Goal: Information Seeking & Learning: Compare options

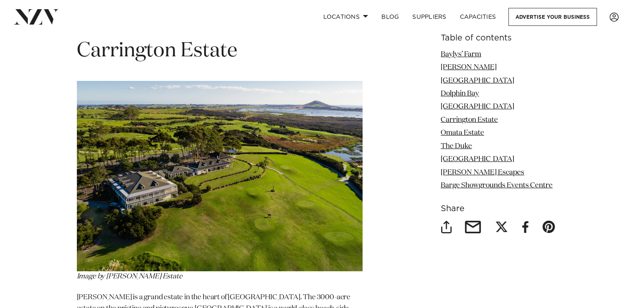
scroll to position [2788, 0]
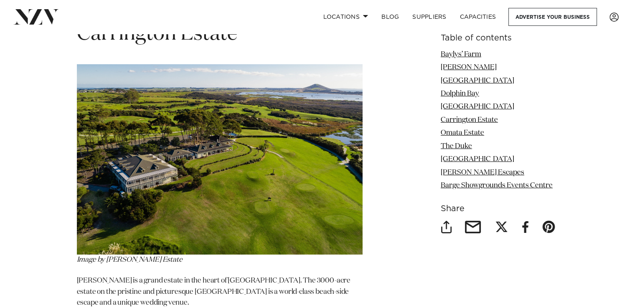
click at [166, 159] on img at bounding box center [220, 159] width 286 height 190
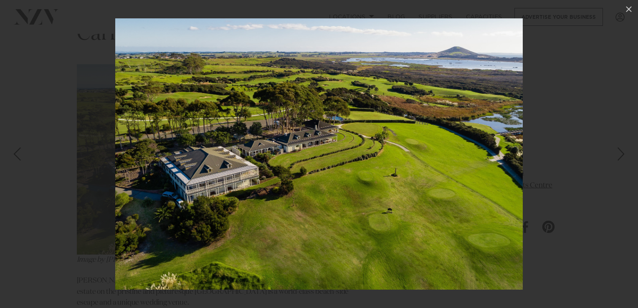
click at [166, 159] on img at bounding box center [318, 153] width 407 height 271
click at [40, 215] on div at bounding box center [319, 154] width 638 height 308
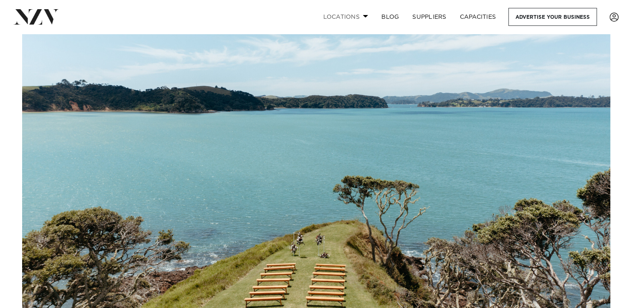
click at [343, 13] on link "Locations" at bounding box center [345, 17] width 58 height 18
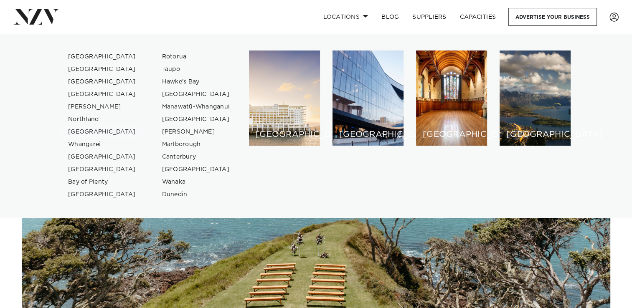
click at [95, 136] on link "[GEOGRAPHIC_DATA]" at bounding box center [101, 132] width 81 height 13
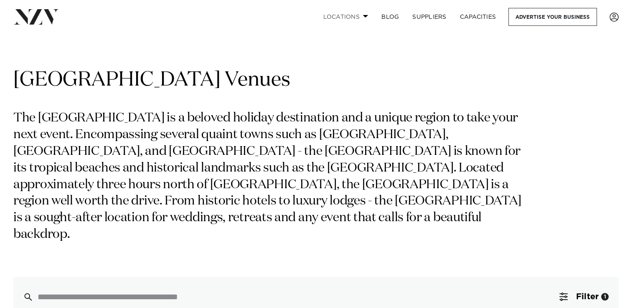
click at [338, 15] on link "Locations" at bounding box center [345, 17] width 58 height 18
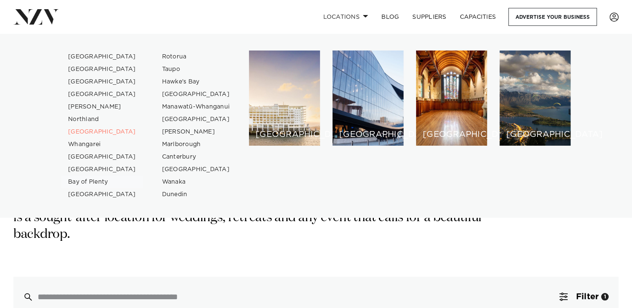
click at [100, 183] on link "Bay of Plenty" at bounding box center [101, 182] width 81 height 13
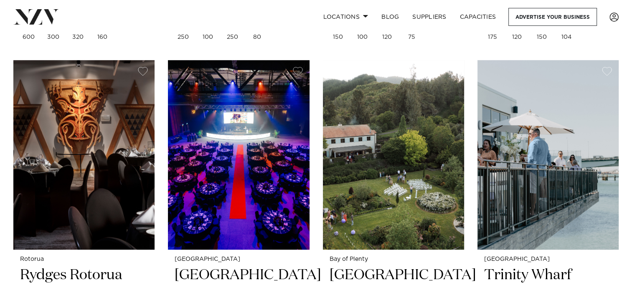
scroll to position [685, 0]
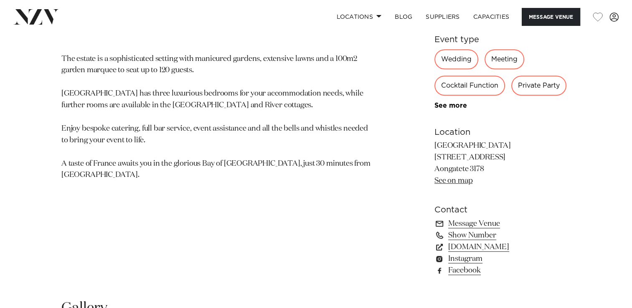
scroll to position [484, 0]
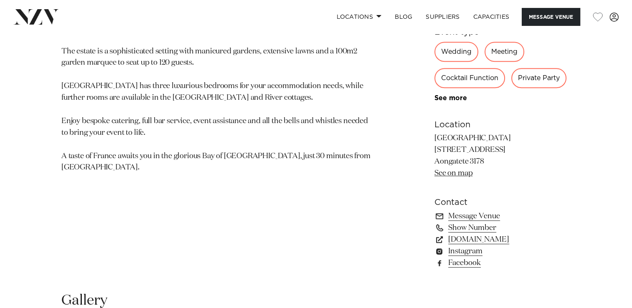
click at [448, 173] on link "See on map" at bounding box center [453, 173] width 38 height 8
click at [270, 180] on section "Bay of Plenty Villa Vie Villa Vie is a breathtaking estate that replicates a Fr…" at bounding box center [217, 79] width 313 height 400
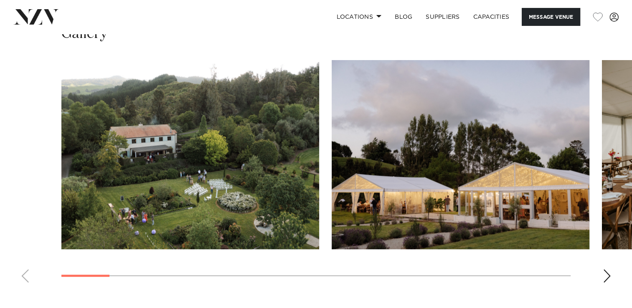
scroll to position [751, 0]
click at [603, 273] on div "Next slide" at bounding box center [606, 275] width 8 height 13
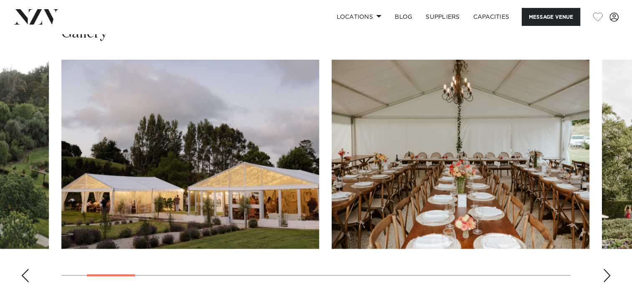
click at [603, 273] on div "Next slide" at bounding box center [606, 275] width 8 height 13
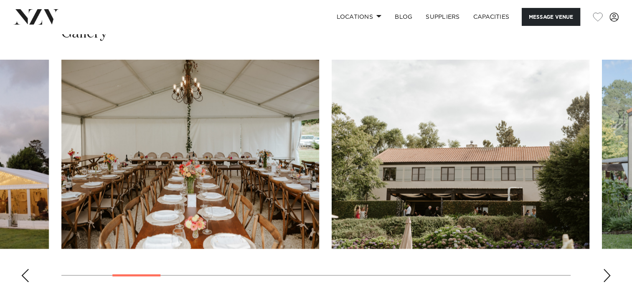
click at [603, 273] on div "Next slide" at bounding box center [606, 275] width 8 height 13
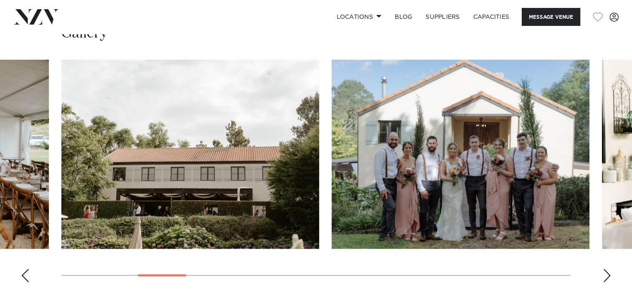
click at [603, 273] on div "Next slide" at bounding box center [606, 275] width 8 height 13
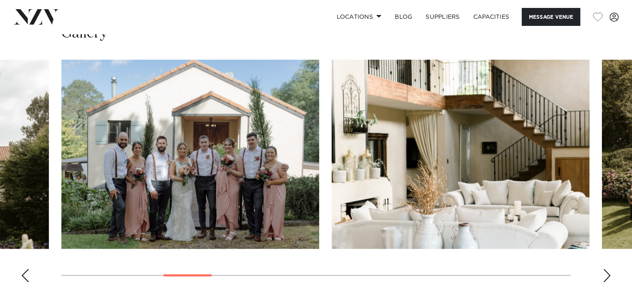
click at [603, 273] on div "Next slide" at bounding box center [606, 275] width 8 height 13
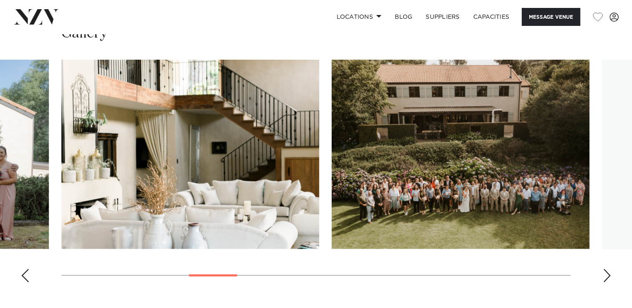
click at [603, 273] on div "Next slide" at bounding box center [606, 275] width 8 height 13
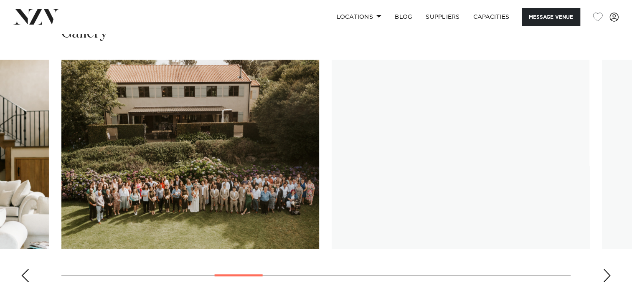
click at [603, 273] on div "Next slide" at bounding box center [606, 275] width 8 height 13
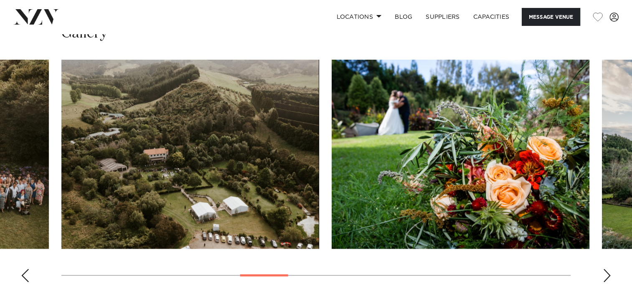
click at [603, 271] on div "Next slide" at bounding box center [606, 275] width 8 height 13
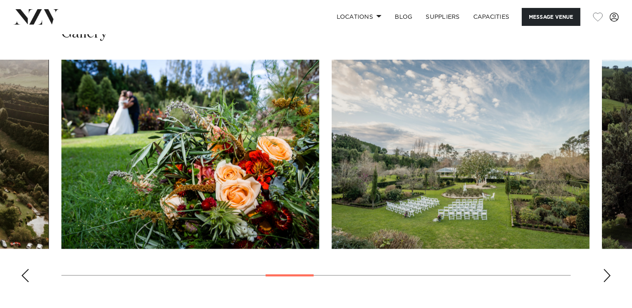
click at [605, 275] on div "Next slide" at bounding box center [606, 275] width 8 height 13
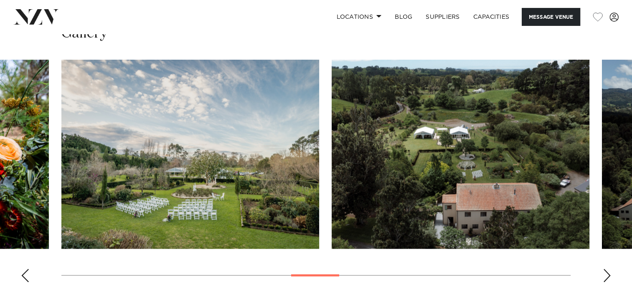
click at [605, 275] on div "Next slide" at bounding box center [606, 275] width 8 height 13
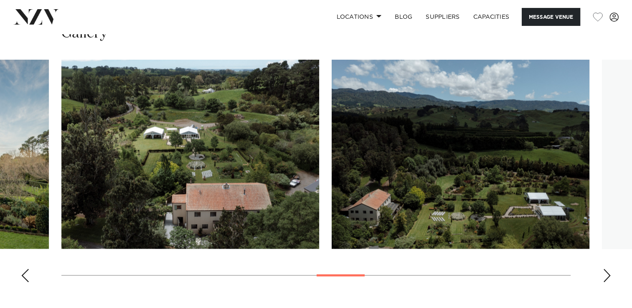
click at [605, 275] on div "Next slide" at bounding box center [606, 275] width 8 height 13
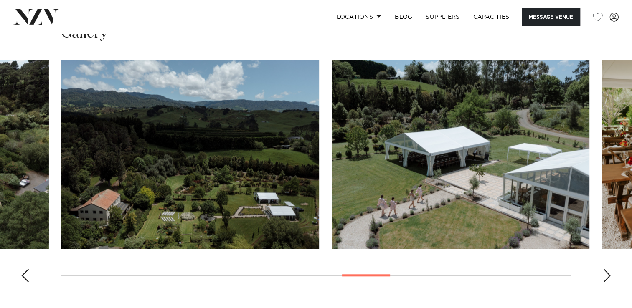
click at [605, 275] on div "Next slide" at bounding box center [606, 275] width 8 height 13
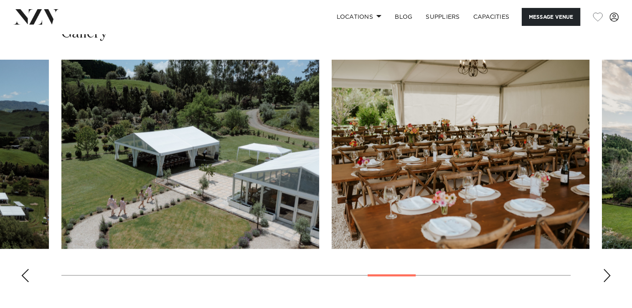
click at [605, 271] on div "Next slide" at bounding box center [606, 275] width 8 height 13
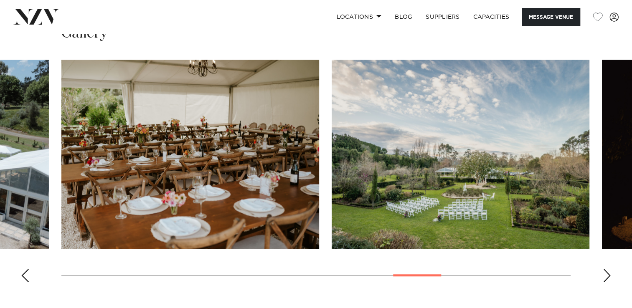
click at [605, 271] on div "Next slide" at bounding box center [606, 275] width 8 height 13
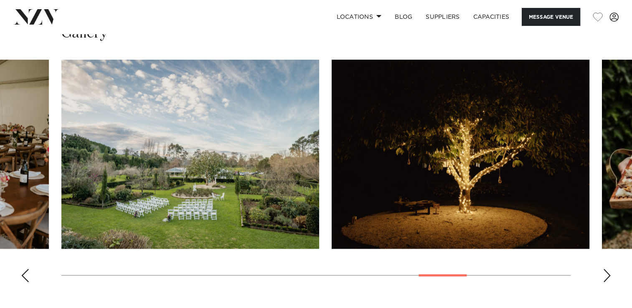
click at [605, 271] on div "Next slide" at bounding box center [606, 275] width 8 height 13
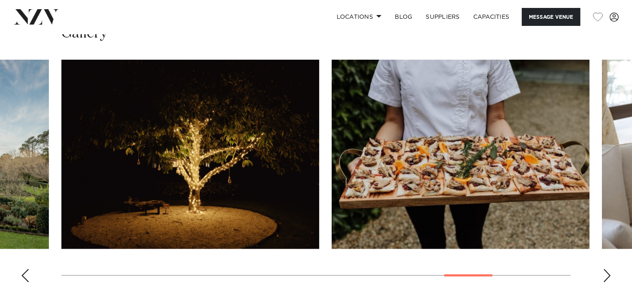
click at [605, 271] on div "Next slide" at bounding box center [606, 275] width 8 height 13
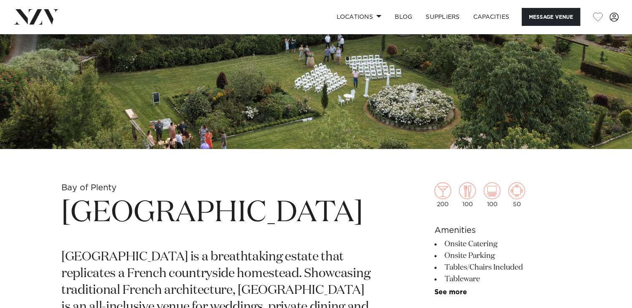
scroll to position [284, 0]
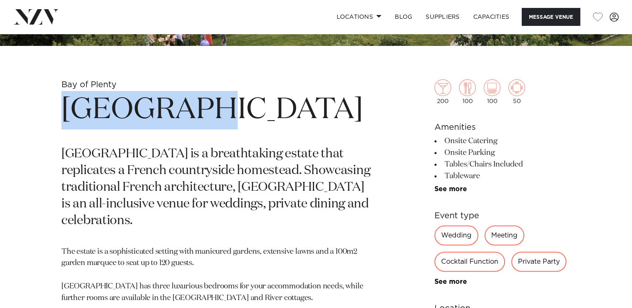
drag, startPoint x: 58, startPoint y: 105, endPoint x: 183, endPoint y: 113, distance: 125.1
click at [183, 113] on div "Bay of Plenty Villa Vie Villa Vie is a breathtaking estate that replicates a Fr…" at bounding box center [316, 279] width 618 height 400
copy h1 "Villa Vie"
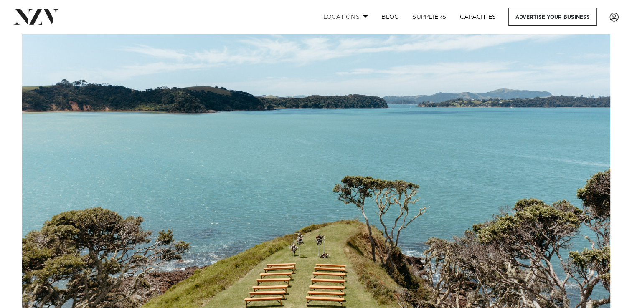
click at [356, 23] on link "Locations" at bounding box center [345, 17] width 58 height 18
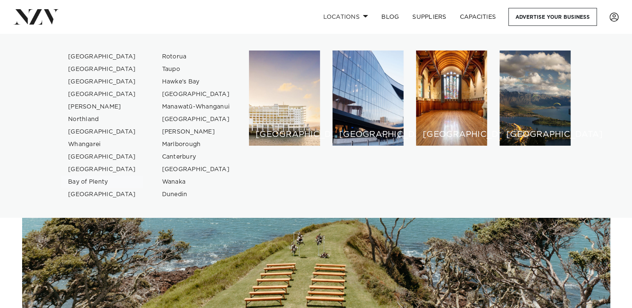
click at [95, 181] on link "Bay of Plenty" at bounding box center [101, 182] width 81 height 13
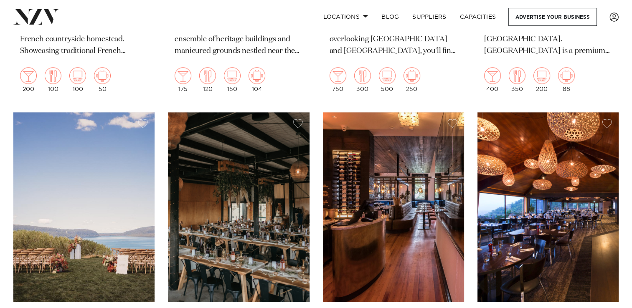
scroll to position [1018, 0]
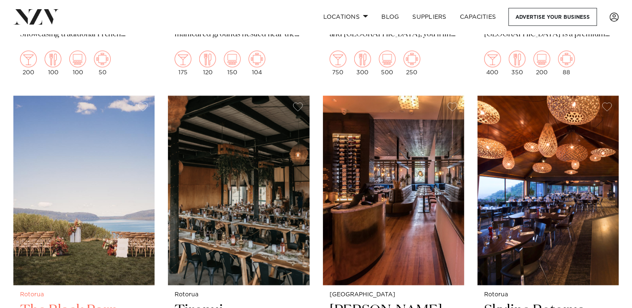
click at [108, 206] on img at bounding box center [83, 191] width 141 height 190
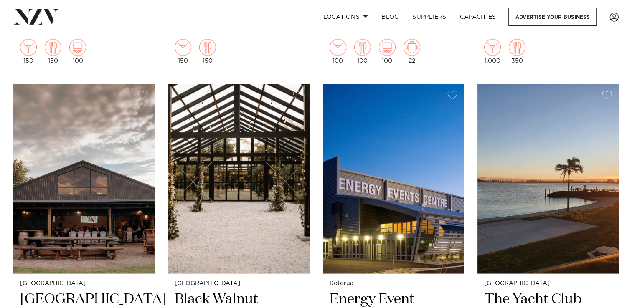
scroll to position [1402, 0]
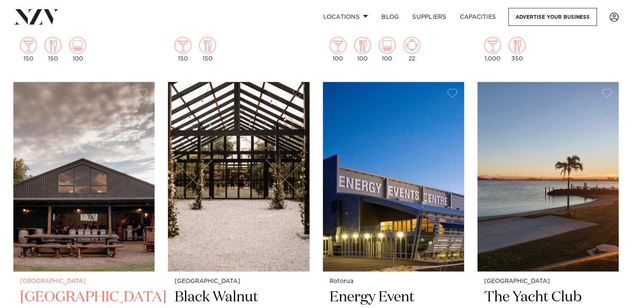
click at [83, 177] on img at bounding box center [83, 177] width 141 height 190
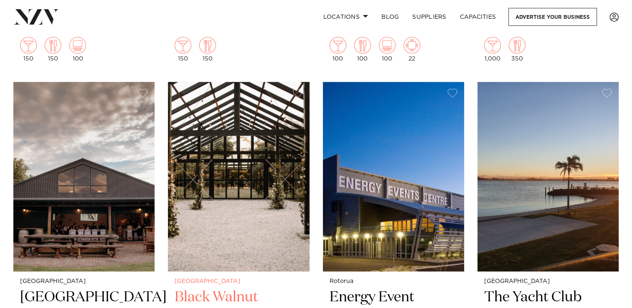
click at [227, 142] on img at bounding box center [238, 177] width 141 height 190
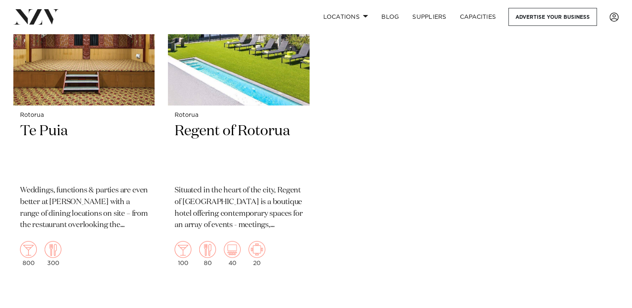
scroll to position [1937, 0]
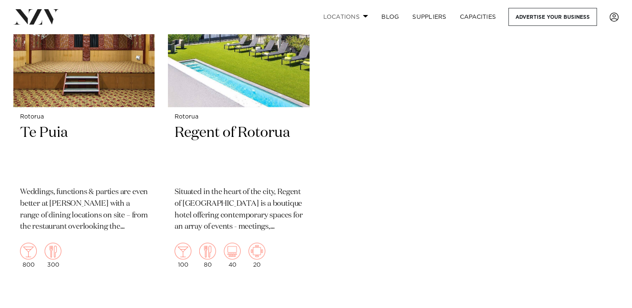
click at [352, 15] on link "Locations" at bounding box center [345, 17] width 58 height 18
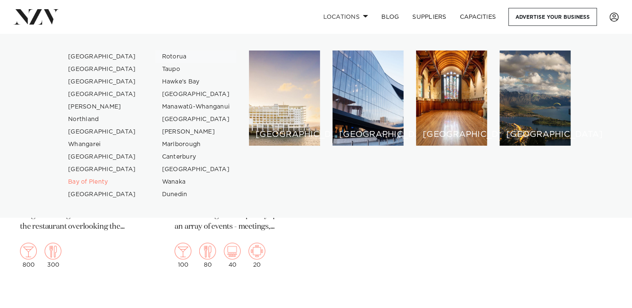
click at [173, 56] on link "Rotorua" at bounding box center [195, 57] width 81 height 13
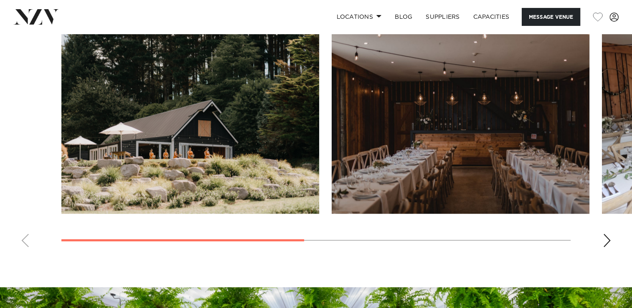
scroll to position [634, 0]
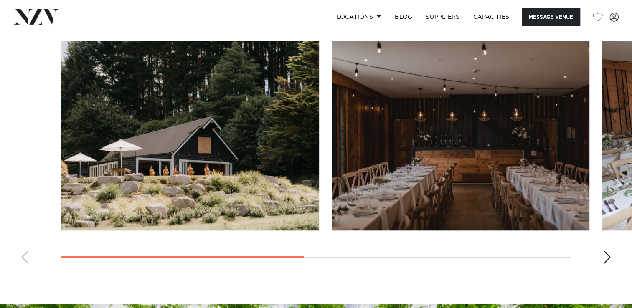
click at [603, 243] on swiper-container at bounding box center [316, 155] width 632 height 229
click at [604, 258] on div "Next slide" at bounding box center [606, 256] width 8 height 13
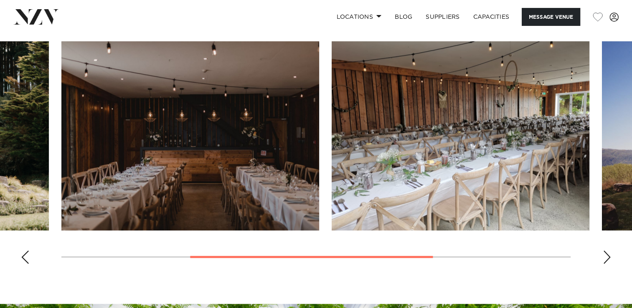
click at [604, 258] on div "Next slide" at bounding box center [606, 256] width 8 height 13
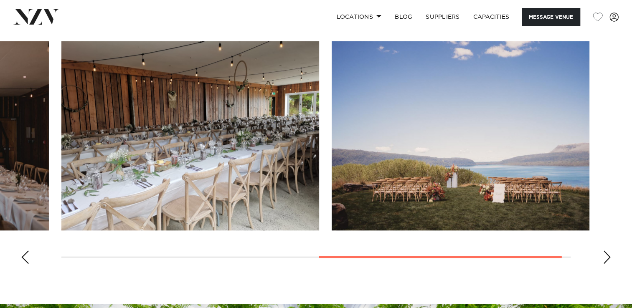
click at [604, 258] on div "Next slide" at bounding box center [606, 256] width 8 height 13
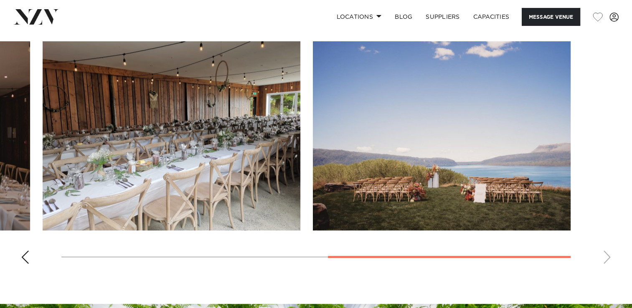
click at [604, 258] on swiper-container at bounding box center [316, 155] width 632 height 229
click at [0, 114] on html "Locations [GEOGRAPHIC_DATA] [GEOGRAPHIC_DATA] [GEOGRAPHIC_DATA] [GEOGRAPHIC_DAT…" at bounding box center [316, 72] width 632 height 1413
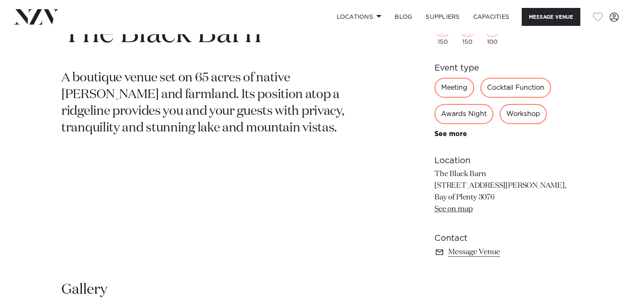
scroll to position [351, 0]
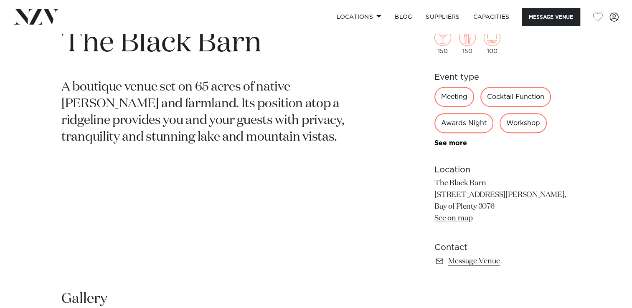
click at [452, 220] on link "See on map" at bounding box center [453, 219] width 38 height 8
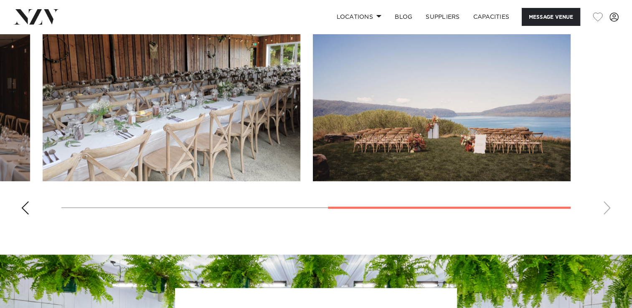
scroll to position [685, 0]
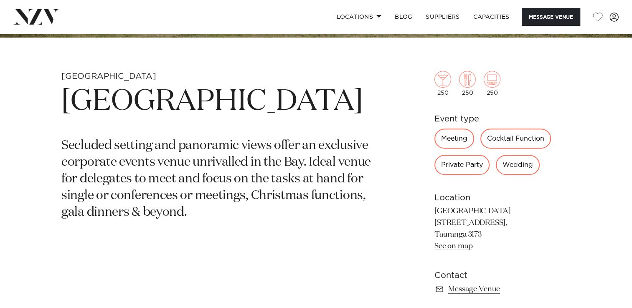
scroll to position [317, 0]
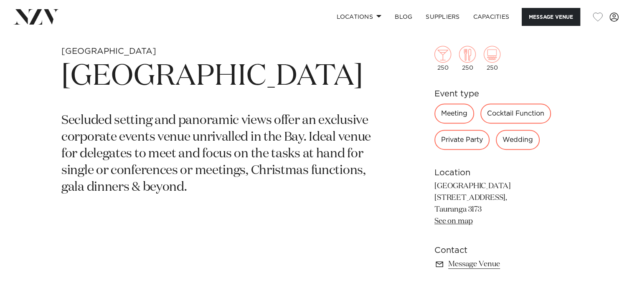
click at [450, 221] on link "See on map" at bounding box center [453, 221] width 38 height 8
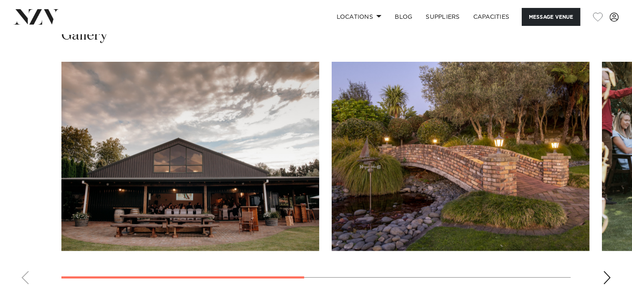
scroll to position [601, 0]
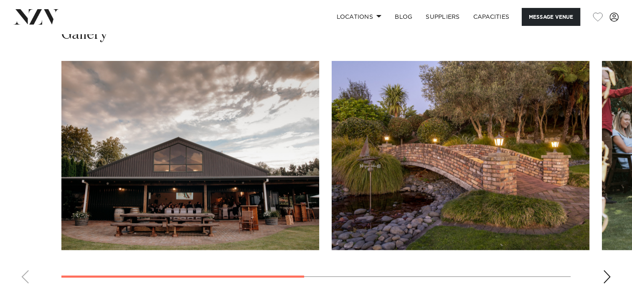
click at [607, 284] on swiper-container at bounding box center [316, 175] width 632 height 229
click at [604, 274] on div "Next slide" at bounding box center [606, 276] width 8 height 13
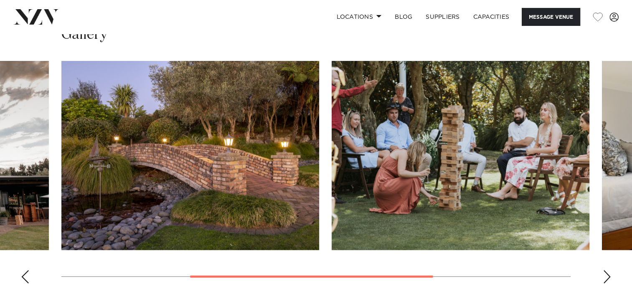
click at [604, 274] on div "Next slide" at bounding box center [606, 276] width 8 height 13
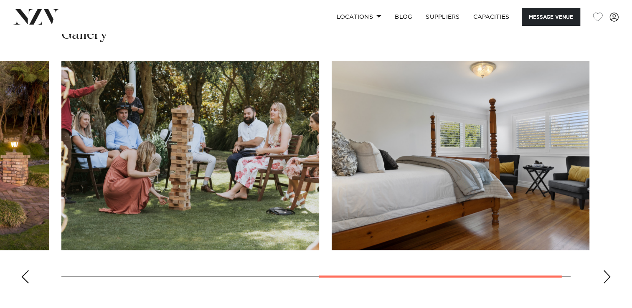
click at [604, 274] on div "Next slide" at bounding box center [606, 276] width 8 height 13
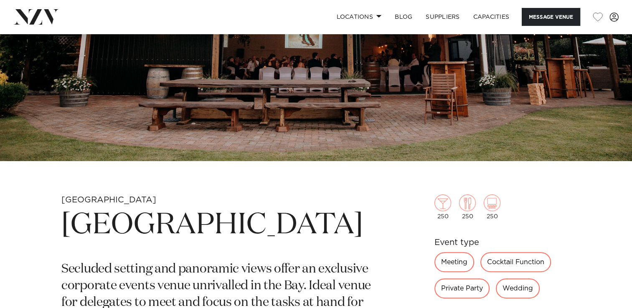
scroll to position [167, 0]
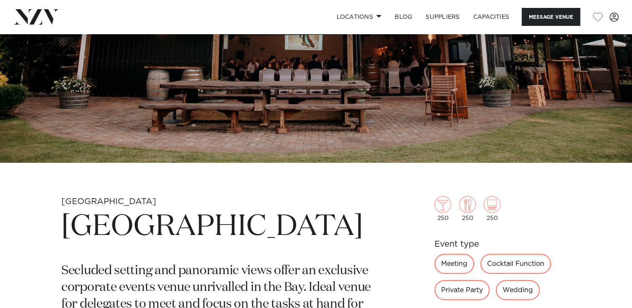
drag, startPoint x: 80, startPoint y: 217, endPoint x: 73, endPoint y: 220, distance: 7.3
click at [80, 217] on h1 "[GEOGRAPHIC_DATA]" at bounding box center [217, 227] width 313 height 38
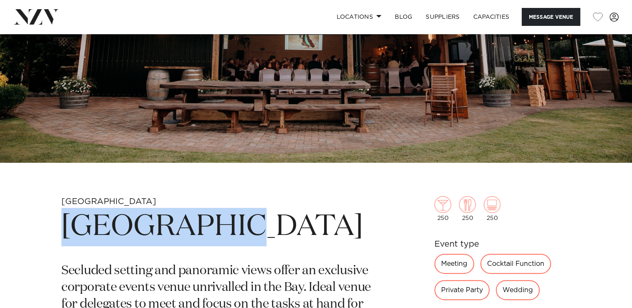
drag, startPoint x: 67, startPoint y: 222, endPoint x: 212, endPoint y: 222, distance: 145.7
click at [212, 222] on h1 "[GEOGRAPHIC_DATA]" at bounding box center [217, 227] width 313 height 38
copy h1 "[GEOGRAPHIC_DATA]"
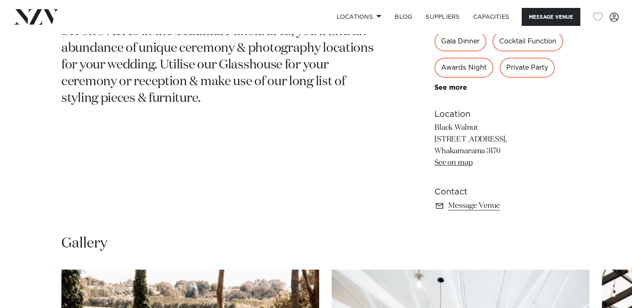
scroll to position [434, 0]
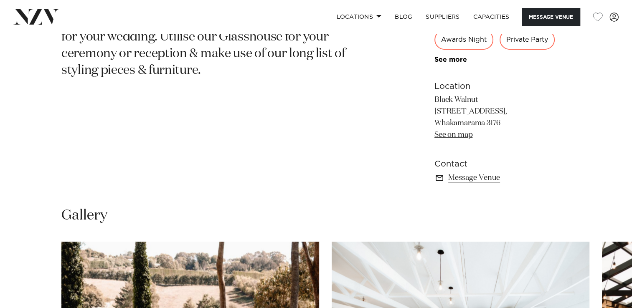
click at [458, 135] on link "See on map" at bounding box center [453, 135] width 38 height 8
click at [0, 139] on html "Locations [GEOGRAPHIC_DATA] [GEOGRAPHIC_DATA] [GEOGRAPHIC_DATA] [GEOGRAPHIC_DAT…" at bounding box center [316, 272] width 632 height 1413
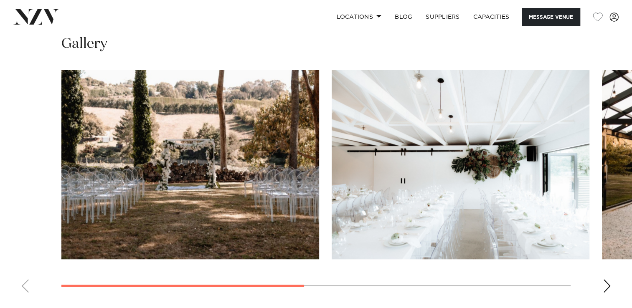
scroll to position [618, 0]
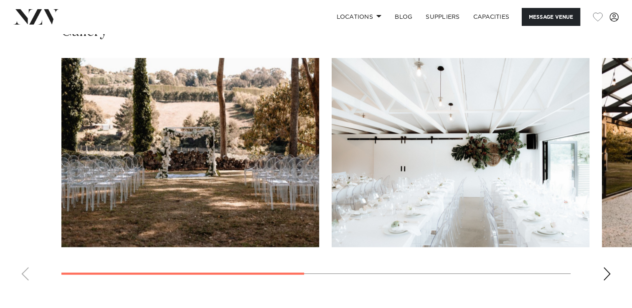
click at [611, 274] on swiper-container at bounding box center [316, 172] width 632 height 229
click at [603, 273] on div "Next slide" at bounding box center [606, 273] width 8 height 13
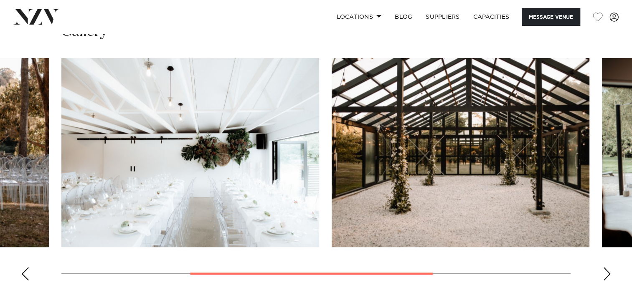
click at [603, 273] on div "Next slide" at bounding box center [606, 273] width 8 height 13
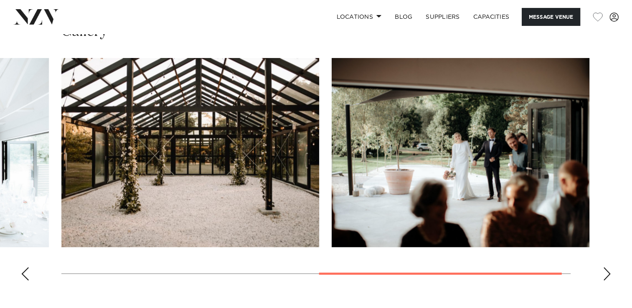
click at [603, 273] on div "Next slide" at bounding box center [606, 273] width 8 height 13
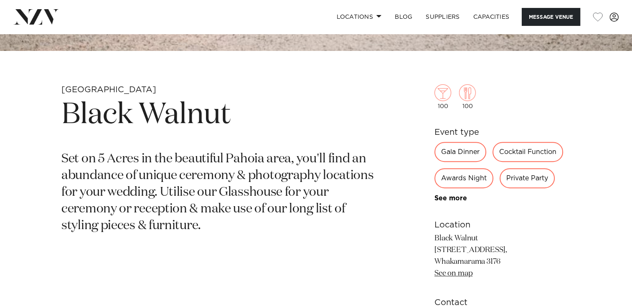
scroll to position [278, 0]
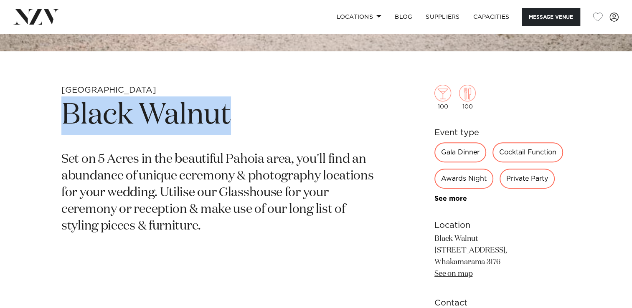
drag, startPoint x: 65, startPoint y: 118, endPoint x: 254, endPoint y: 116, distance: 189.5
click at [254, 116] on h1 "Black Walnut" at bounding box center [217, 115] width 313 height 38
copy h1 "Black Walnut"
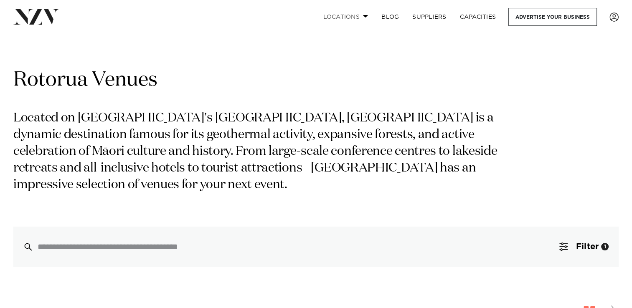
click at [365, 18] on link "Locations" at bounding box center [345, 17] width 58 height 18
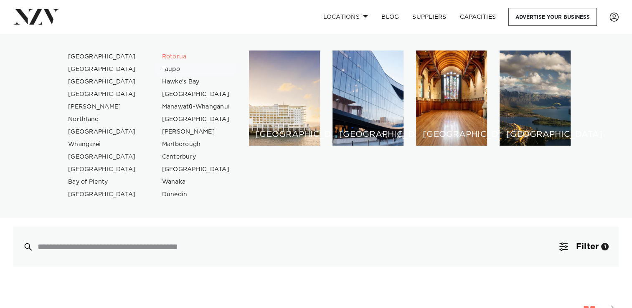
click at [169, 65] on link "Taupo" at bounding box center [195, 69] width 81 height 13
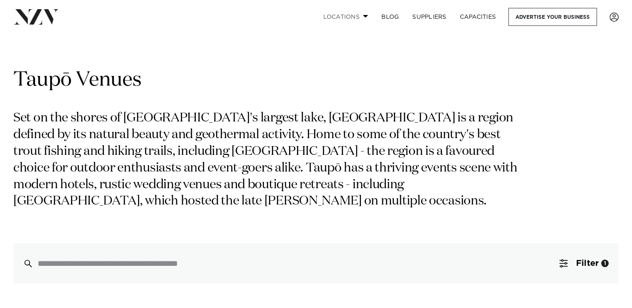
click at [361, 19] on link "Locations" at bounding box center [345, 17] width 58 height 18
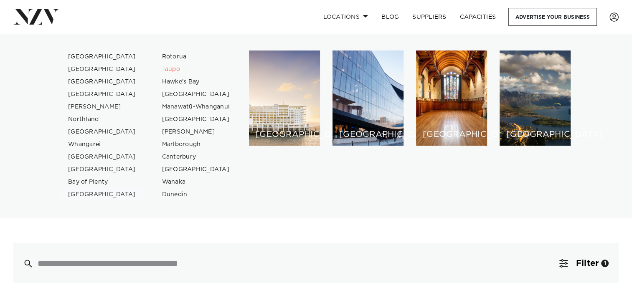
click at [90, 196] on link "[GEOGRAPHIC_DATA]" at bounding box center [101, 194] width 81 height 13
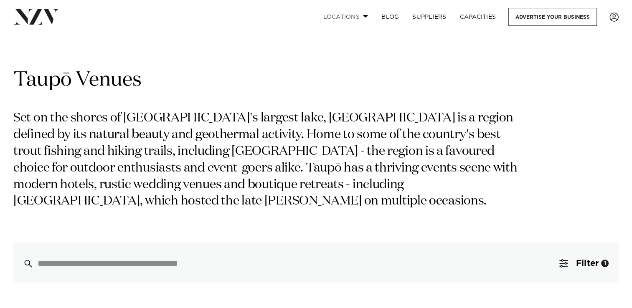
click at [357, 22] on link "Locations" at bounding box center [345, 17] width 58 height 18
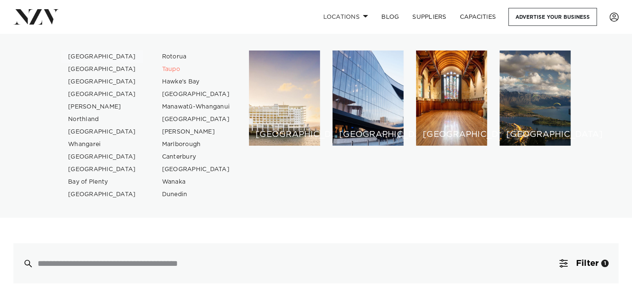
click at [86, 57] on link "[GEOGRAPHIC_DATA]" at bounding box center [101, 57] width 81 height 13
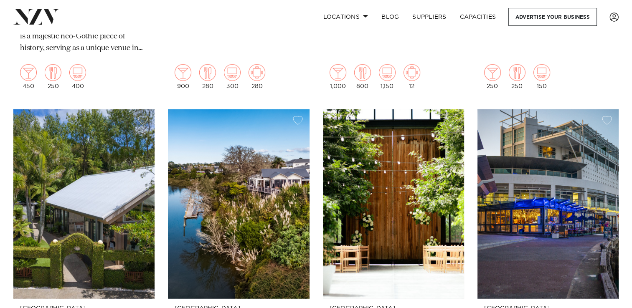
scroll to position [2154, 0]
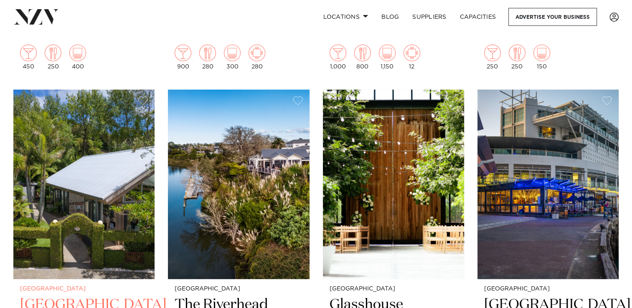
click at [48, 193] on img at bounding box center [83, 185] width 141 height 190
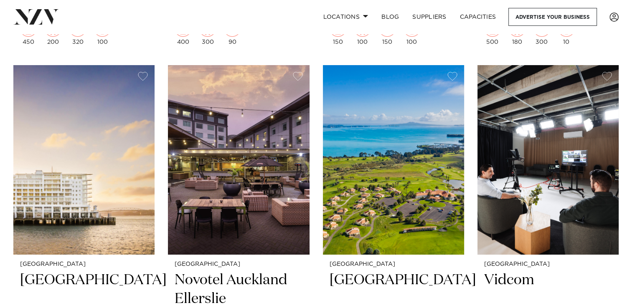
scroll to position [3289, 0]
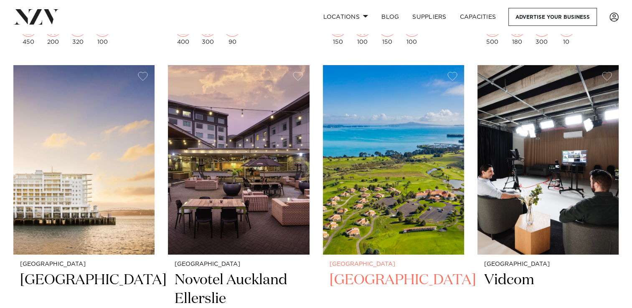
click at [339, 157] on img at bounding box center [393, 160] width 141 height 190
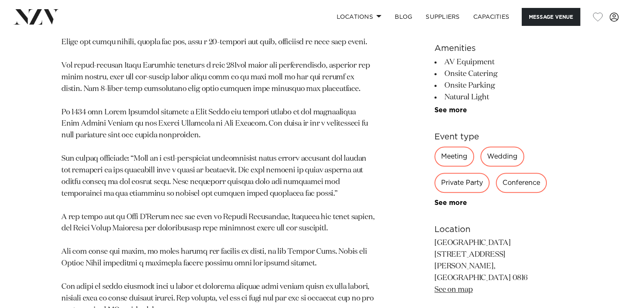
scroll to position [685, 0]
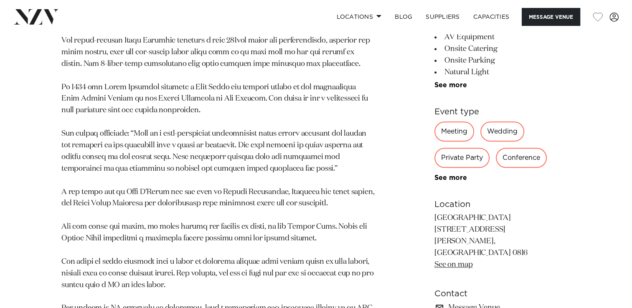
click at [443, 231] on p "[GEOGRAPHIC_DATA] [STREET_ADDRESS] [GEOGRAPHIC_DATA], [GEOGRAPHIC_DATA] 0816 Se…" at bounding box center [502, 241] width 136 height 58
click at [455, 261] on link "See on map" at bounding box center [453, 265] width 38 height 8
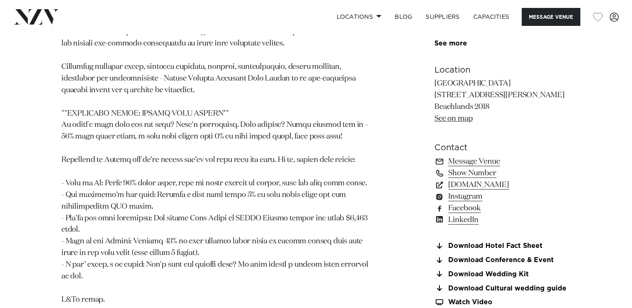
scroll to position [785, 0]
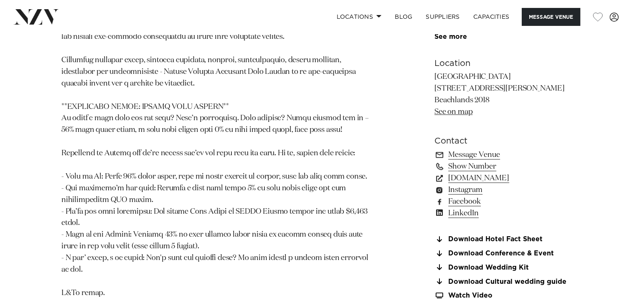
click at [450, 108] on link "See on map" at bounding box center [453, 112] width 38 height 8
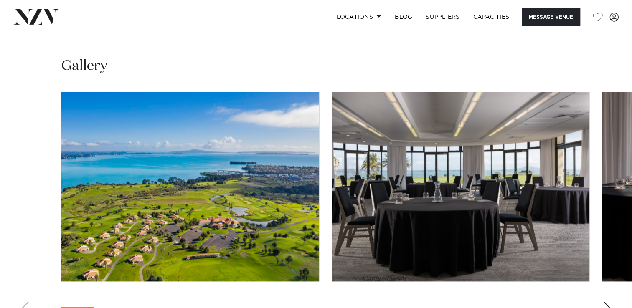
scroll to position [1052, 0]
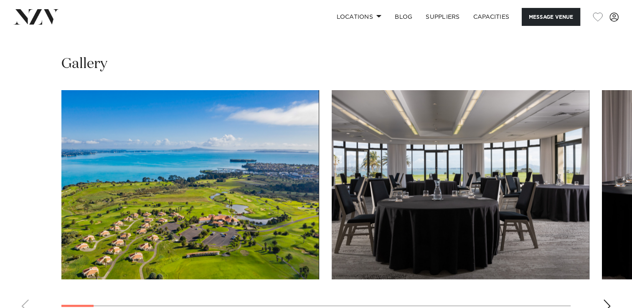
click at [611, 265] on swiper-container at bounding box center [316, 204] width 632 height 229
click at [607, 299] on div "Next slide" at bounding box center [606, 305] width 8 height 13
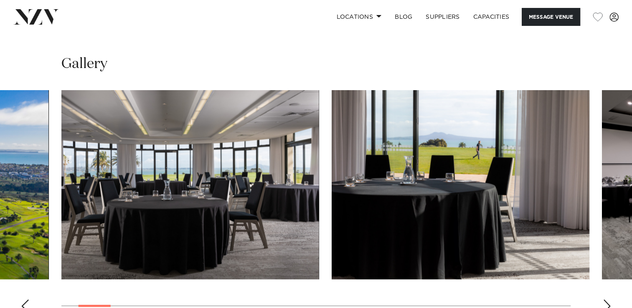
click at [607, 299] on div "Next slide" at bounding box center [606, 305] width 8 height 13
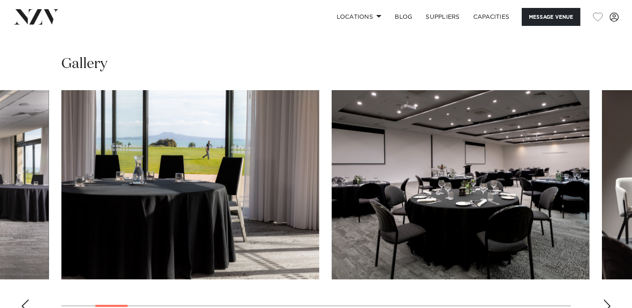
click at [607, 299] on div "Next slide" at bounding box center [606, 305] width 8 height 13
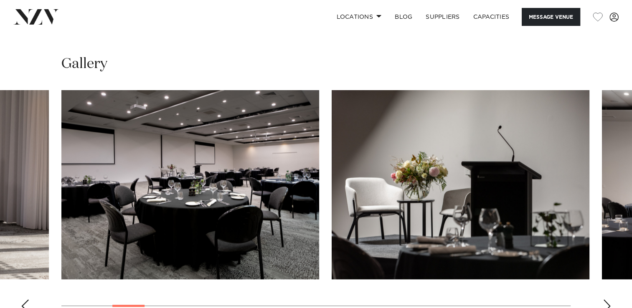
click at [607, 299] on div "Next slide" at bounding box center [606, 305] width 8 height 13
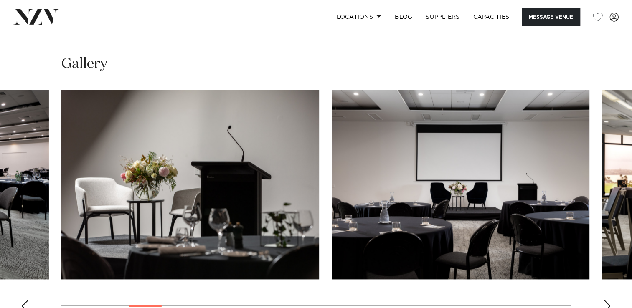
click at [607, 299] on div "Next slide" at bounding box center [606, 305] width 8 height 13
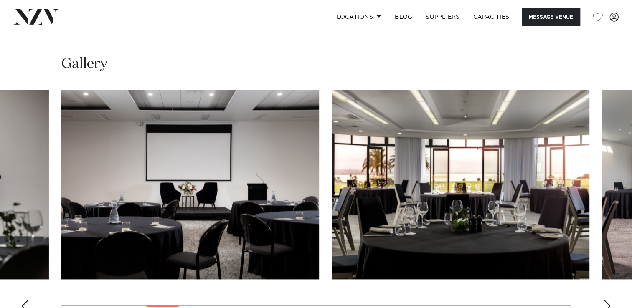
click at [607, 299] on div "Next slide" at bounding box center [606, 305] width 8 height 13
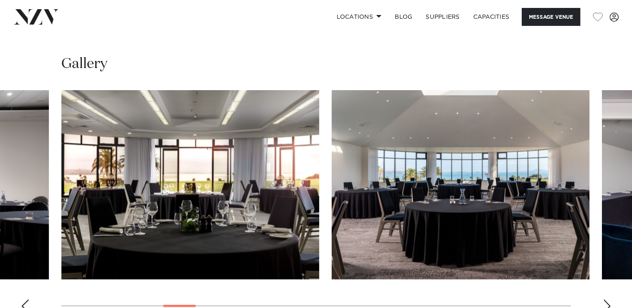
click at [607, 299] on div "Next slide" at bounding box center [606, 305] width 8 height 13
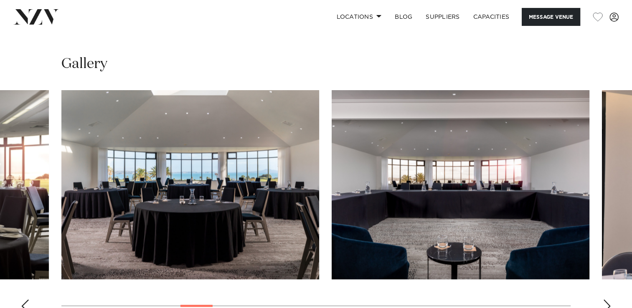
click at [607, 299] on div "Next slide" at bounding box center [606, 305] width 8 height 13
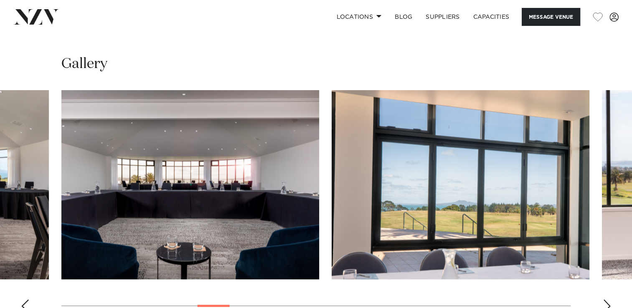
click at [607, 299] on div "Next slide" at bounding box center [606, 305] width 8 height 13
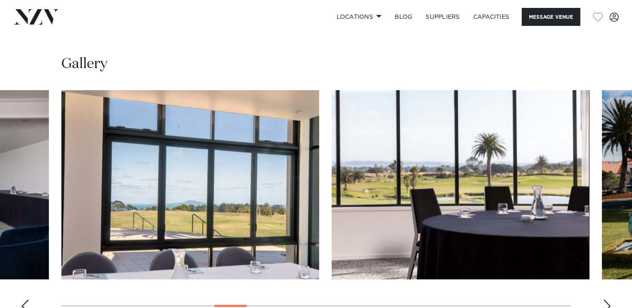
click at [607, 299] on div "Next slide" at bounding box center [606, 305] width 8 height 13
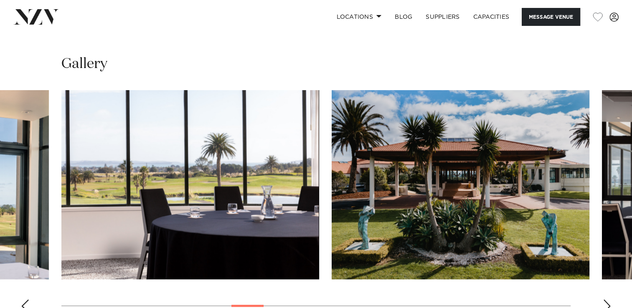
click at [607, 299] on div "Next slide" at bounding box center [606, 305] width 8 height 13
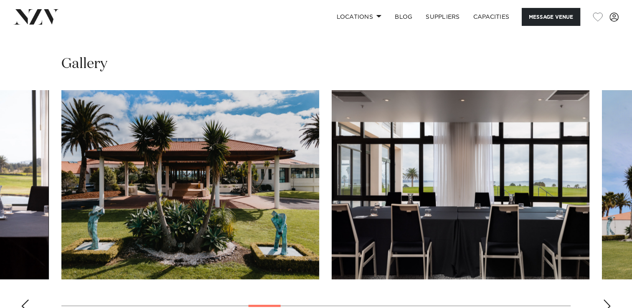
click at [607, 299] on div "Next slide" at bounding box center [606, 305] width 8 height 13
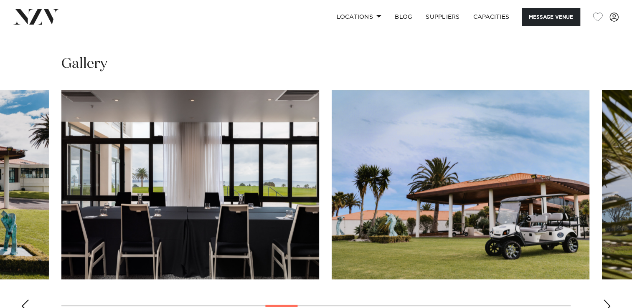
click at [607, 299] on div "Next slide" at bounding box center [606, 305] width 8 height 13
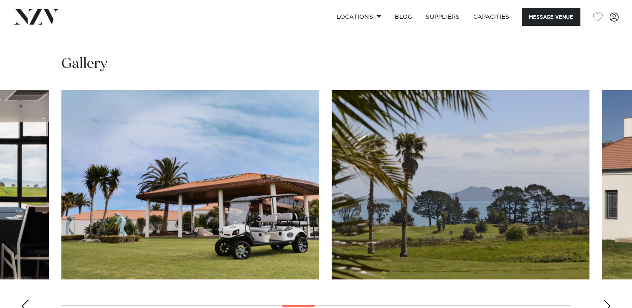
click at [607, 299] on div "Next slide" at bounding box center [606, 305] width 8 height 13
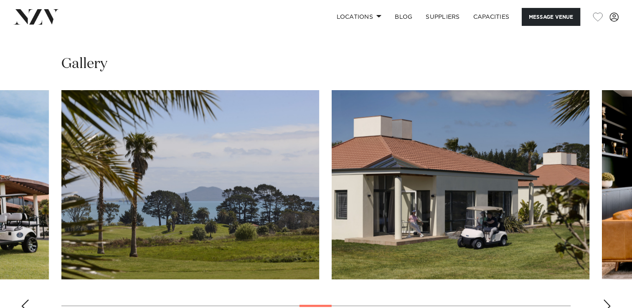
click at [607, 299] on div "Next slide" at bounding box center [606, 305] width 8 height 13
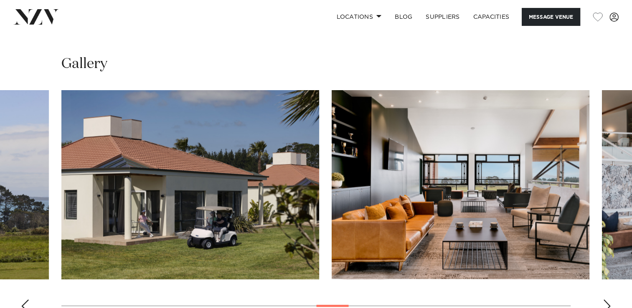
click at [607, 299] on div "Next slide" at bounding box center [606, 305] width 8 height 13
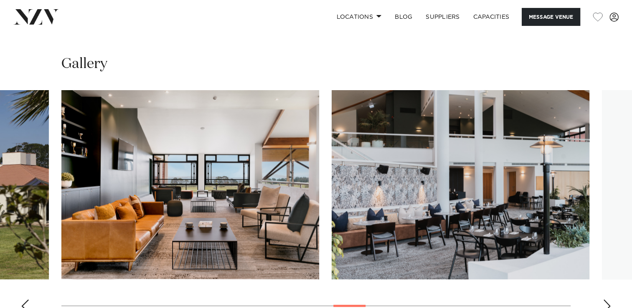
click at [607, 299] on div "Next slide" at bounding box center [606, 305] width 8 height 13
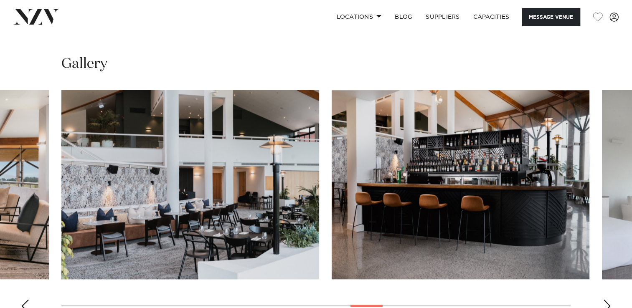
click at [276, 23] on div "Locations Auckland Wellington Christchurch Queenstown Hamilton Northland Bay of…" at bounding box center [406, 17] width 423 height 18
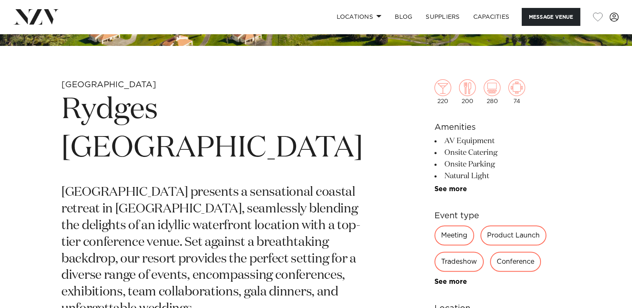
scroll to position [267, 0]
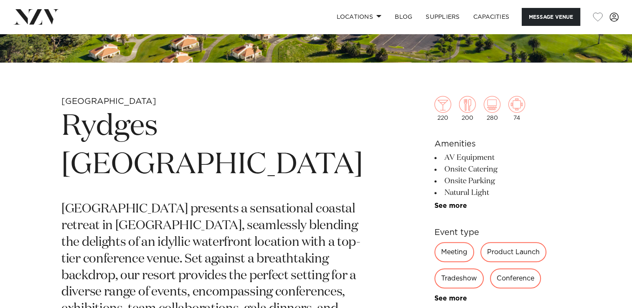
drag, startPoint x: 62, startPoint y: 129, endPoint x: 341, endPoint y: 173, distance: 282.7
click at [341, 173] on h1 "Rydges Formosa Auckland Golf Resort" at bounding box center [217, 146] width 313 height 77
copy h1 "Rydges Formosa Auckland Golf Resort"
